Goal: Task Accomplishment & Management: Manage account settings

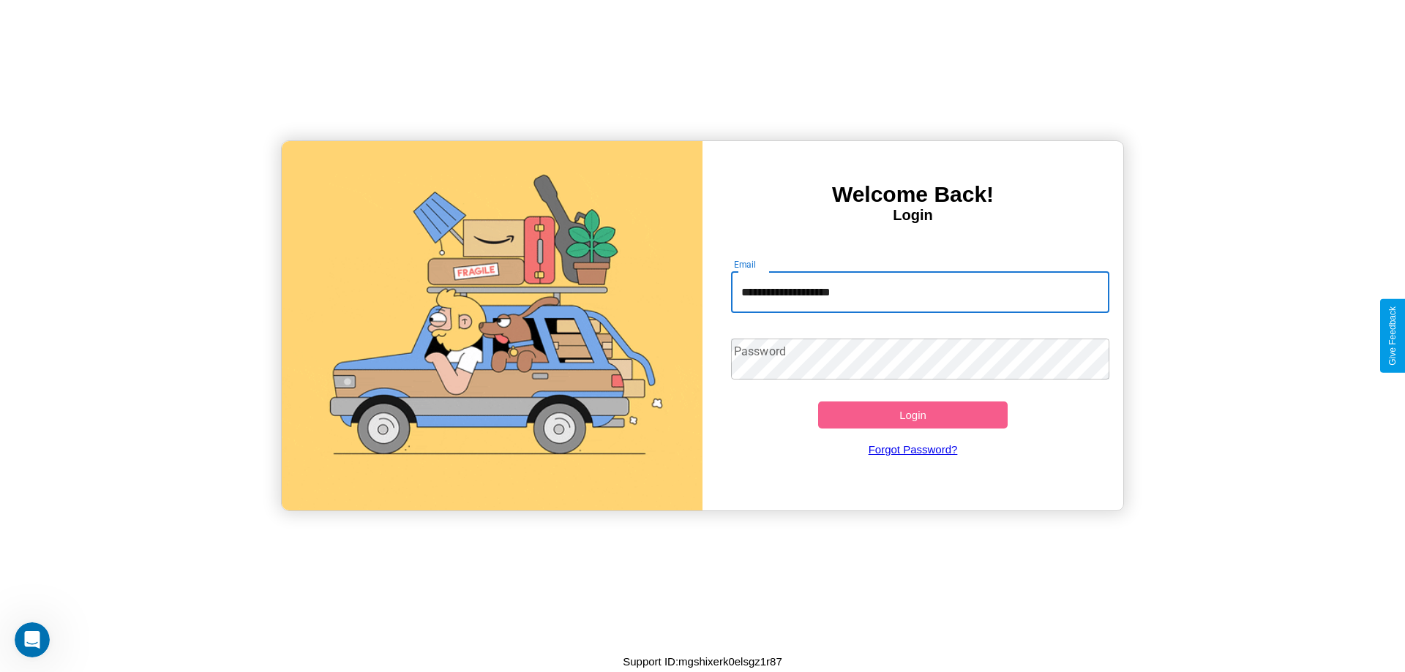
type input "**********"
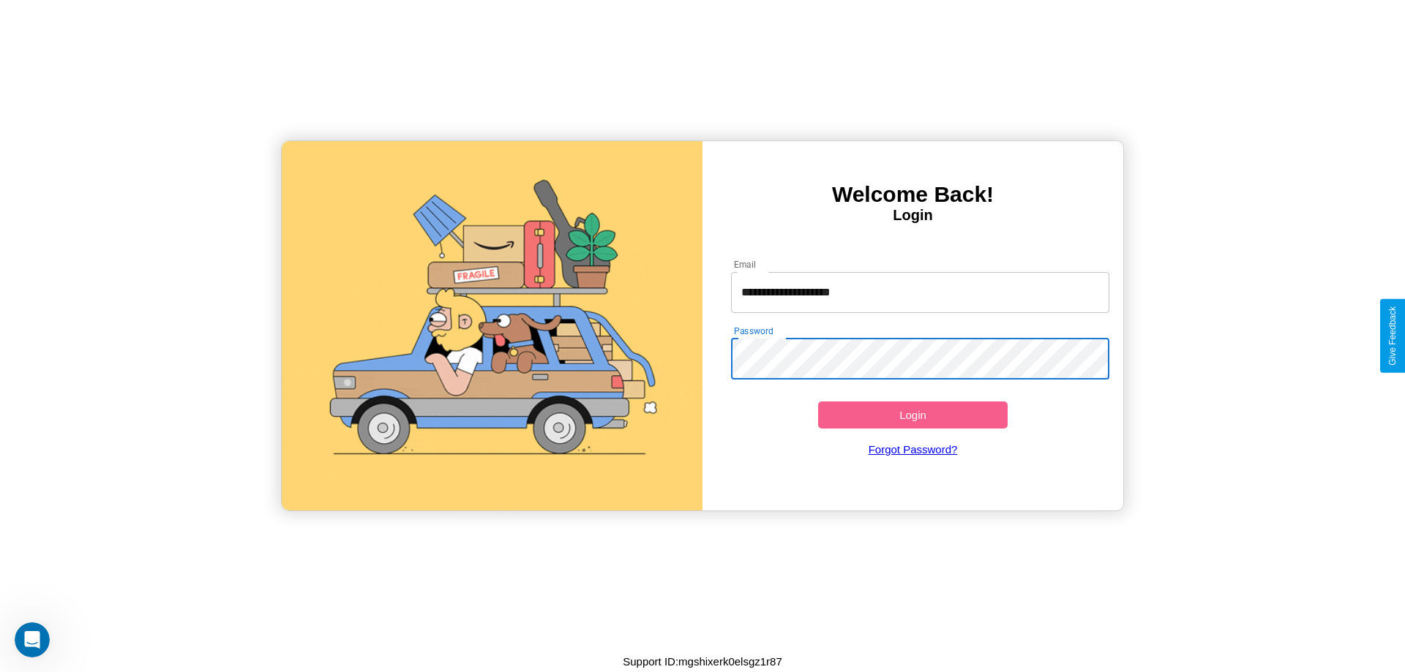
click at [912, 415] on button "Login" at bounding box center [913, 415] width 190 height 27
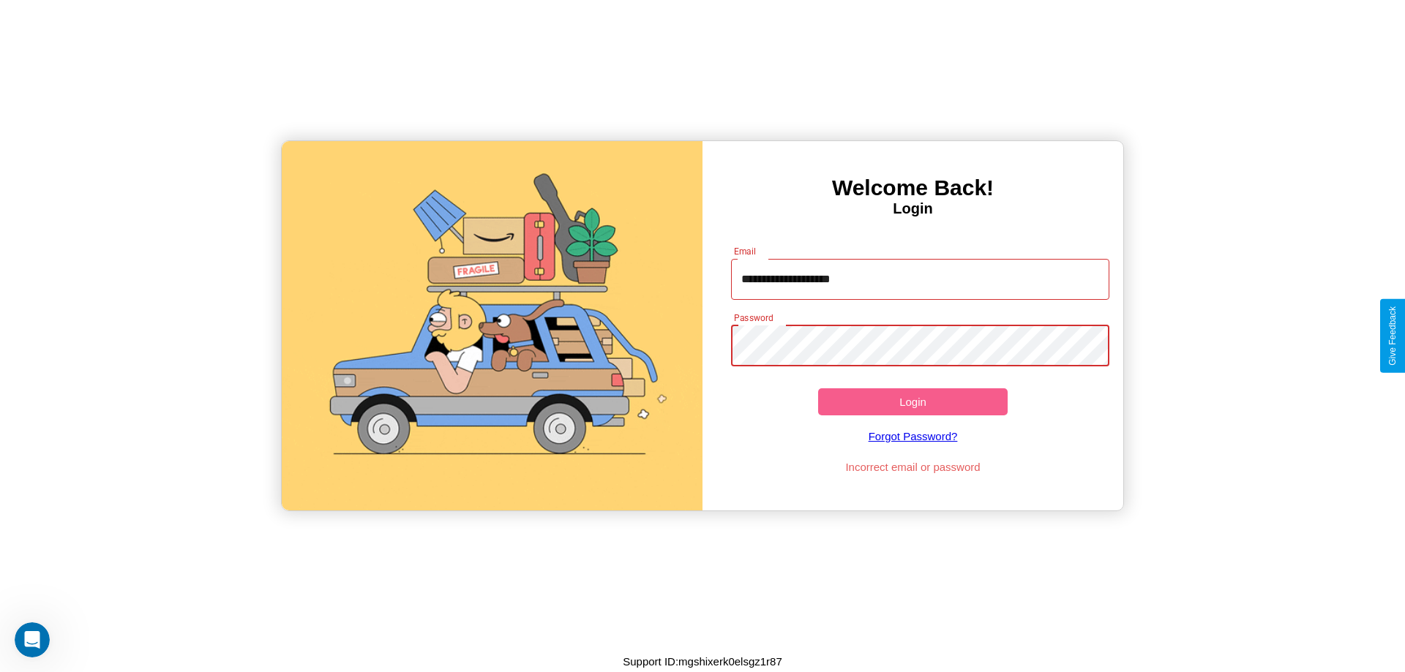
click at [912, 402] on button "Login" at bounding box center [913, 402] width 190 height 27
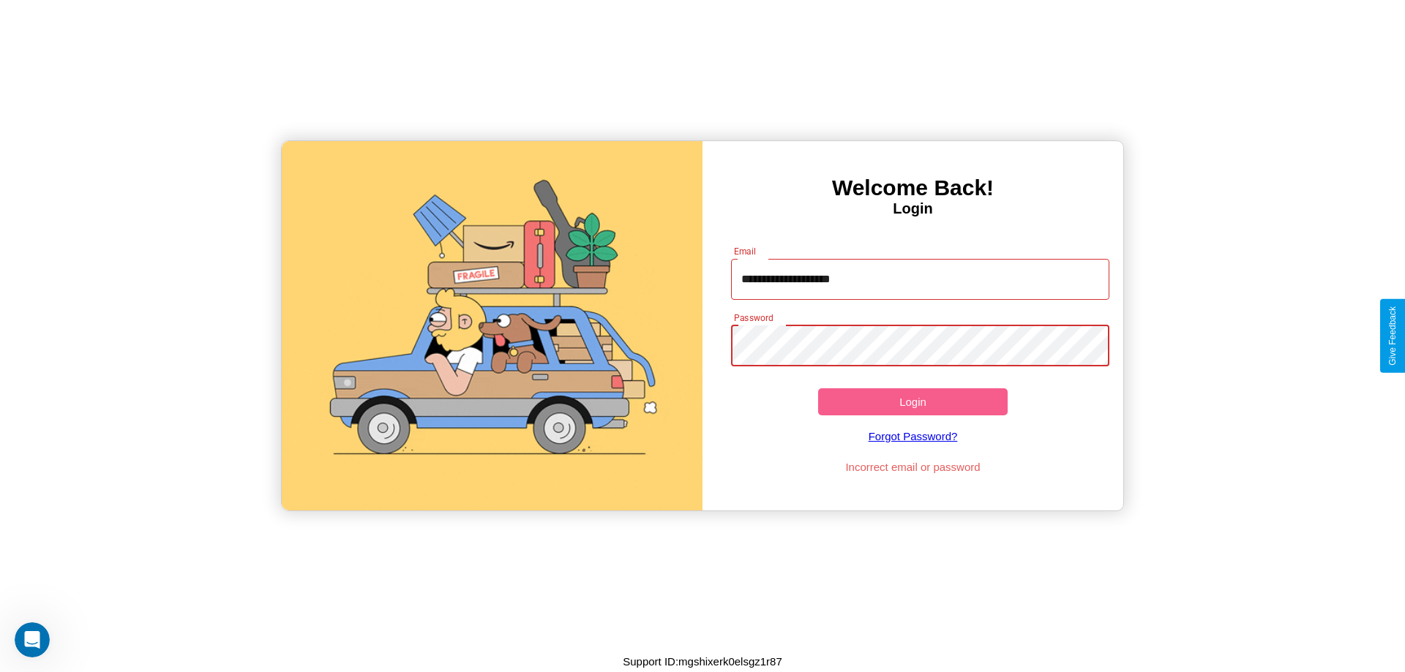
click at [912, 402] on button "Login" at bounding box center [913, 402] width 190 height 27
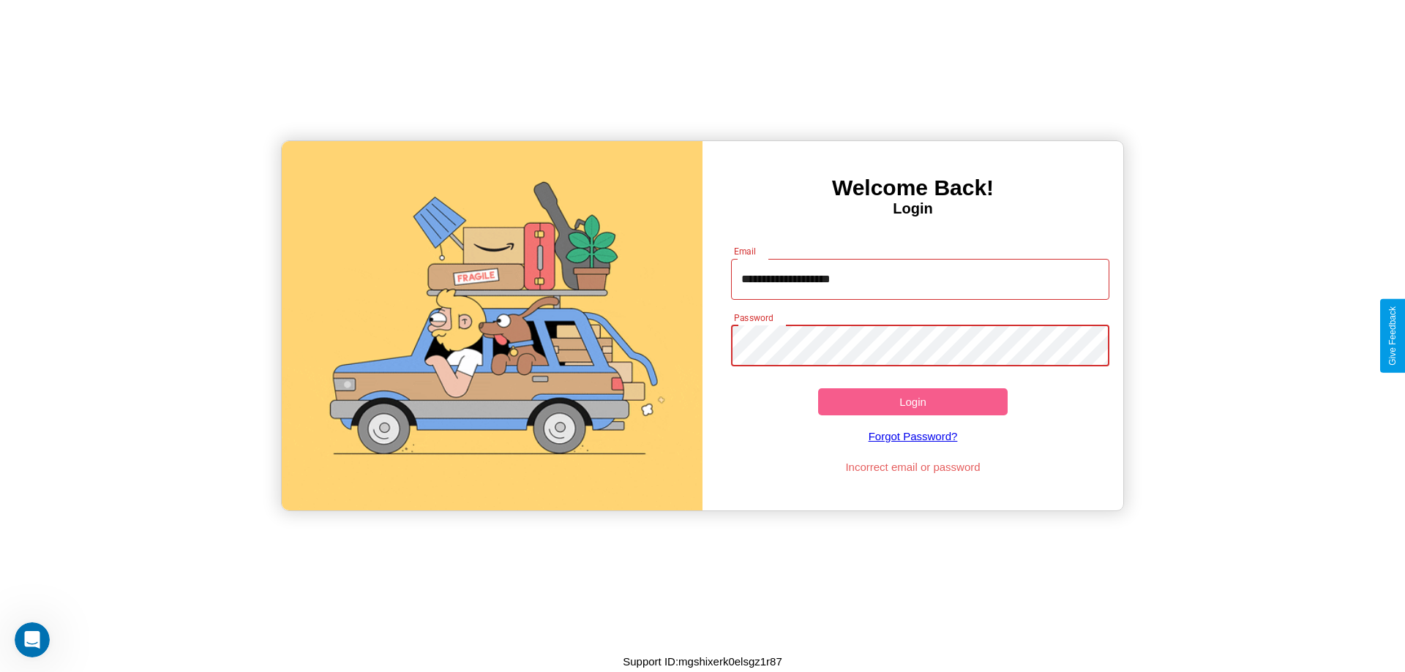
click at [912, 402] on button "Login" at bounding box center [913, 402] width 190 height 27
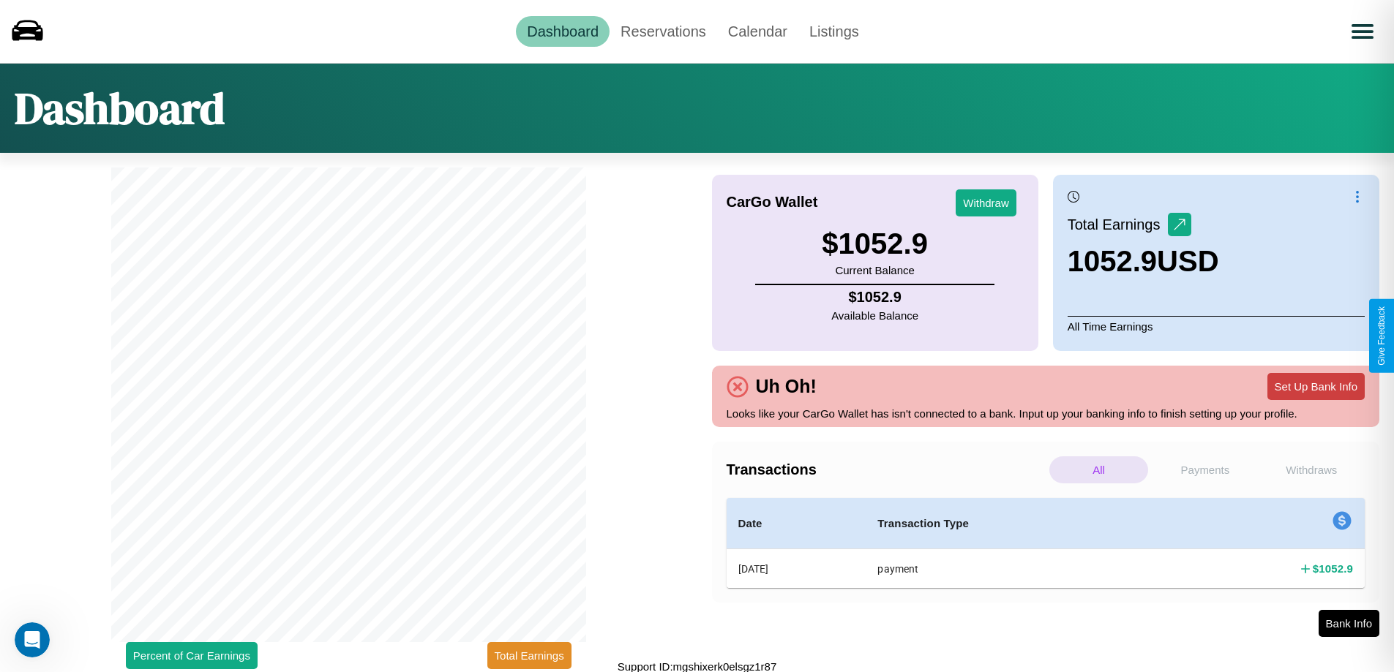
click at [1316, 386] on button "Set Up Bank Info" at bounding box center [1315, 386] width 97 height 27
